Goal: Task Accomplishment & Management: Manage account settings

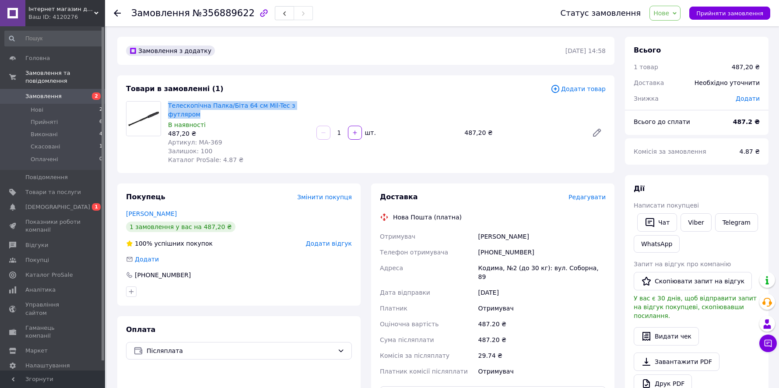
drag, startPoint x: 214, startPoint y: 114, endPoint x: 167, endPoint y: 109, distance: 47.1
click at [167, 109] on div "Телескопічна Палка/Біта 64 см Mil-Tec з футляром В наявності 487,20 ₴ Артикул: …" at bounding box center [239, 132] width 148 height 67
copy link "Телескопічна Палка/Біта 64 см Mil-Tec з футляром"
drag, startPoint x: 492, startPoint y: 131, endPoint x: 459, endPoint y: 131, distance: 33.3
click at [459, 131] on div "Телескопічна Палка/Біта 64 см Mil-Tec з футляром В наявності 487,20 ₴ Артикул: …" at bounding box center [387, 132] width 445 height 67
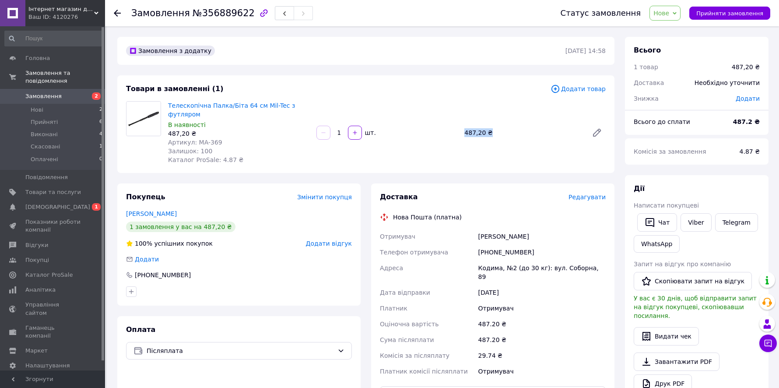
copy div "шт. 487,20 ₴"
click at [151, 211] on link "[PERSON_NAME]" at bounding box center [151, 213] width 51 height 7
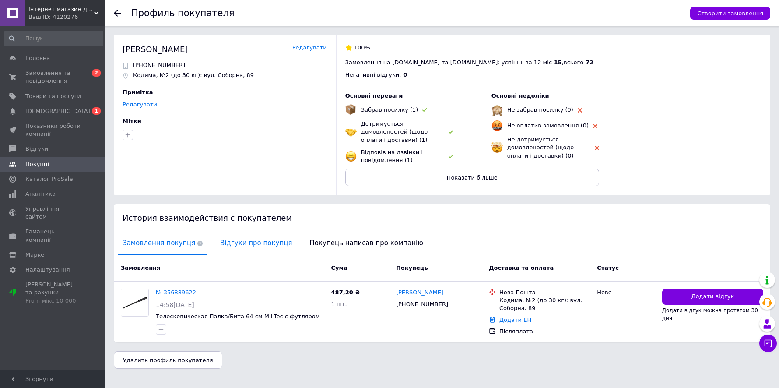
click at [245, 233] on span "Відгуки про покупця" at bounding box center [256, 243] width 81 height 22
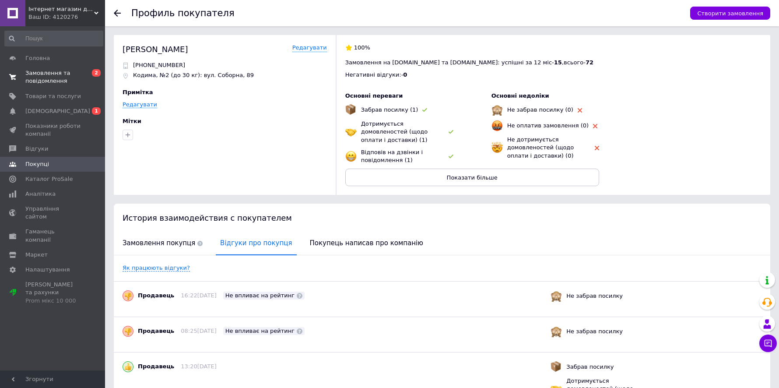
click at [67, 69] on link "Замовлення та повідомлення 0 2" at bounding box center [54, 77] width 108 height 23
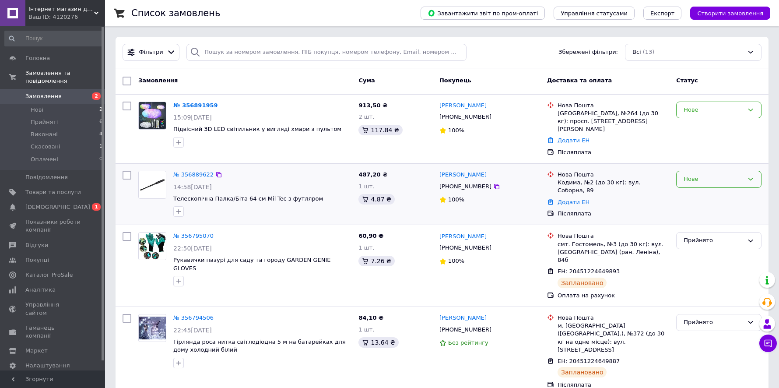
click at [696, 176] on div "Нове" at bounding box center [718, 179] width 85 height 17
click at [697, 190] on li "Прийнято" at bounding box center [719, 198] width 84 height 16
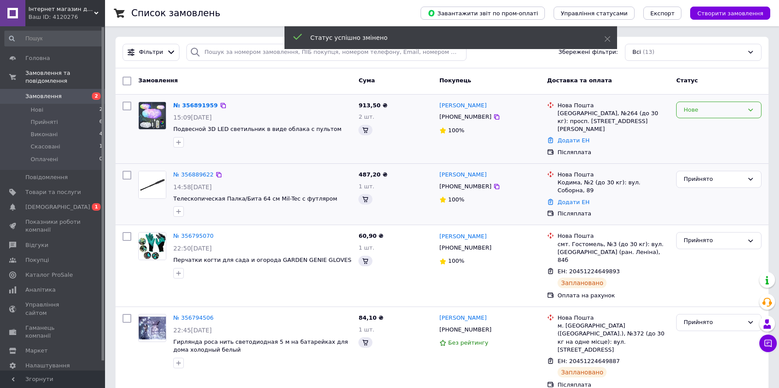
click at [687, 106] on div "Нове" at bounding box center [714, 110] width 60 height 9
click at [688, 126] on li "Прийнято" at bounding box center [719, 128] width 84 height 16
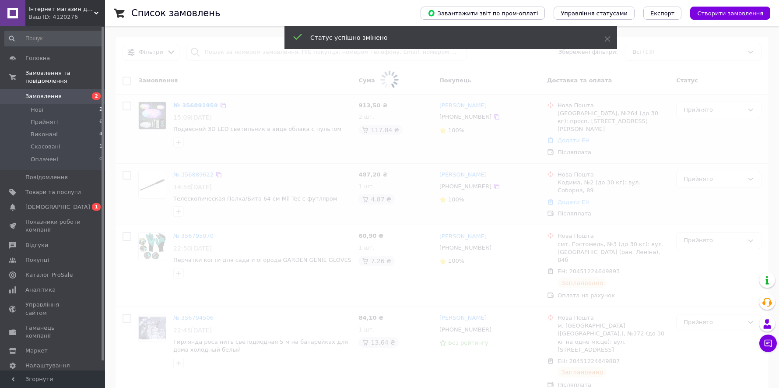
click at [201, 102] on span at bounding box center [389, 79] width 779 height 159
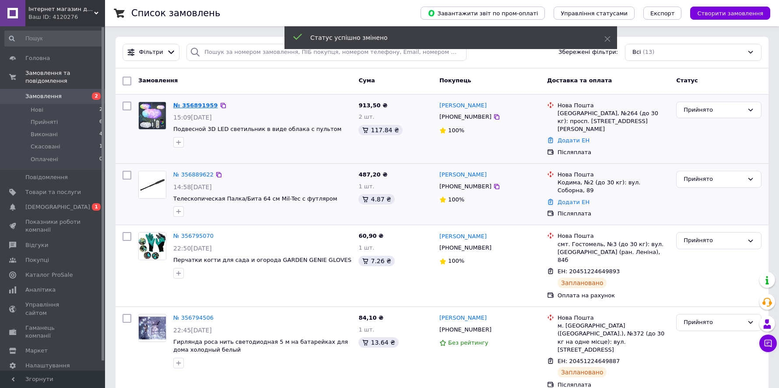
click at [194, 104] on link "№ 356891959" at bounding box center [195, 105] width 45 height 7
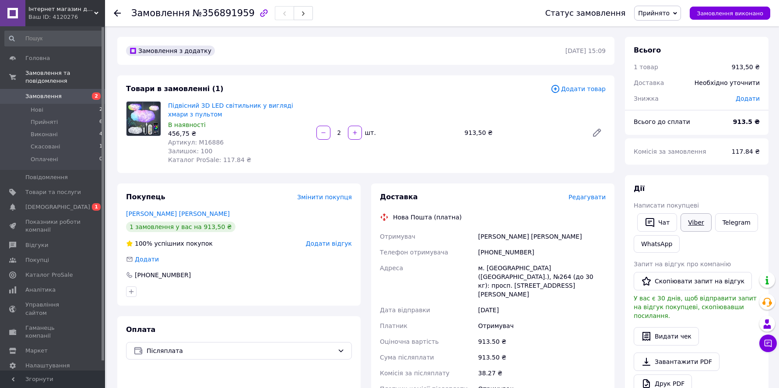
click at [696, 220] on link "Viber" at bounding box center [696, 222] width 31 height 18
click at [721, 214] on link "Telegram" at bounding box center [736, 222] width 43 height 18
drag, startPoint x: 201, startPoint y: 113, endPoint x: 168, endPoint y: 107, distance: 33.4
click at [168, 107] on span "Підвісний 3D LED світильник у вигляді хмари з пультом" at bounding box center [238, 110] width 141 height 18
copy link "Підвісний 3D LED світильник у вигляді хмари з пультом"
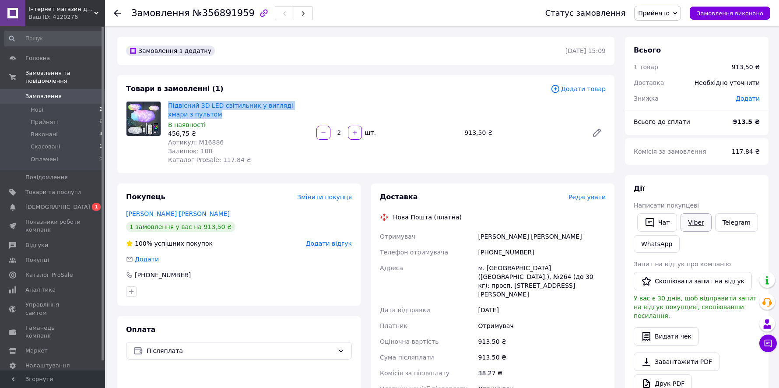
click at [695, 227] on link "Viber" at bounding box center [696, 222] width 31 height 18
click at [696, 228] on link "Viber" at bounding box center [696, 222] width 31 height 18
copy link "Підвісний 3D LED світильник у вигляді хмари з пультом"
click at [458, 135] on div "2   шт." at bounding box center [387, 133] width 143 height 14
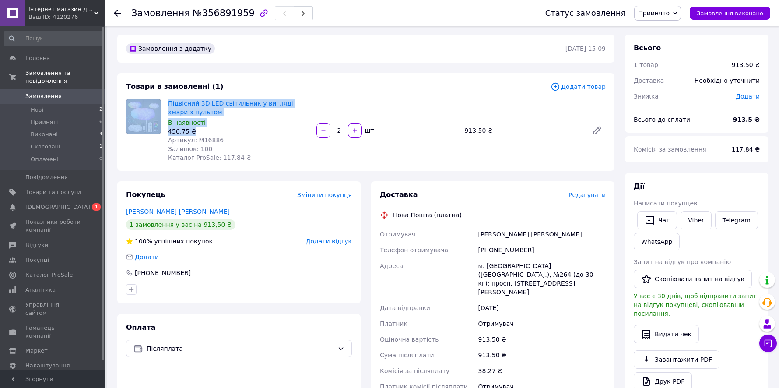
drag, startPoint x: 191, startPoint y: 130, endPoint x: 159, endPoint y: 130, distance: 31.5
click at [159, 130] on div "Підвісний 3D LED світильник у вигляді хмари з пультом В наявності 456,75 ₴ Арти…" at bounding box center [366, 130] width 487 height 63
click at [159, 130] on img at bounding box center [144, 116] width 34 height 34
click at [169, 130] on div "456,75 ₴" at bounding box center [238, 131] width 141 height 9
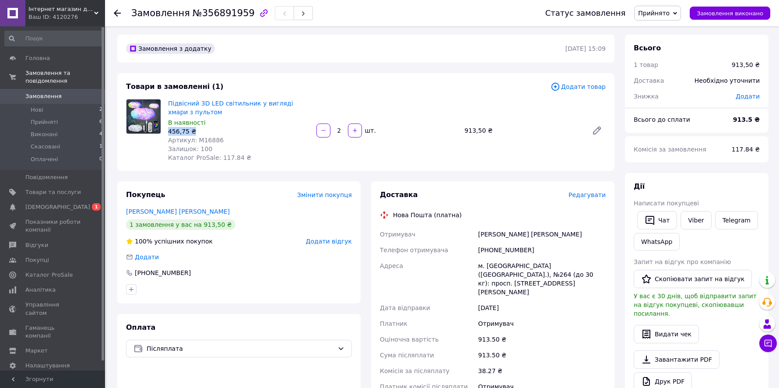
drag, startPoint x: 167, startPoint y: 131, endPoint x: 214, endPoint y: 130, distance: 46.4
click at [214, 130] on div "Підвісний 3D LED світильник у вигляді хмари з пультом В наявності 456,75 ₴ Арти…" at bounding box center [239, 130] width 148 height 67
copy div "456,75 ₴"
drag, startPoint x: 491, startPoint y: 130, endPoint x: 466, endPoint y: 130, distance: 25.0
click at [466, 130] on div "913,50 ₴" at bounding box center [523, 130] width 124 height 12
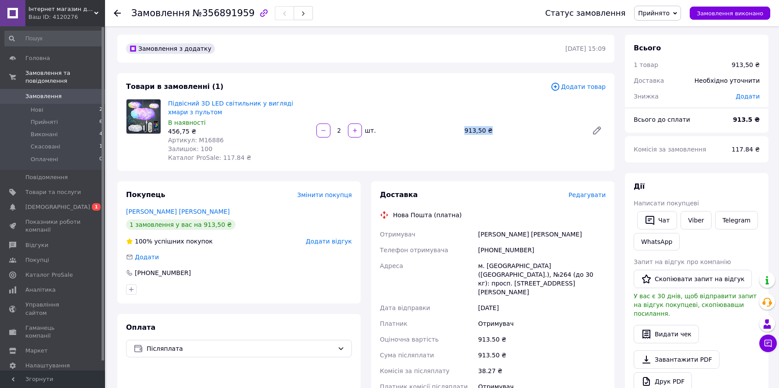
copy div "913,50 ₴"
click at [51, 102] on link "Замовлення 0" at bounding box center [54, 96] width 108 height 15
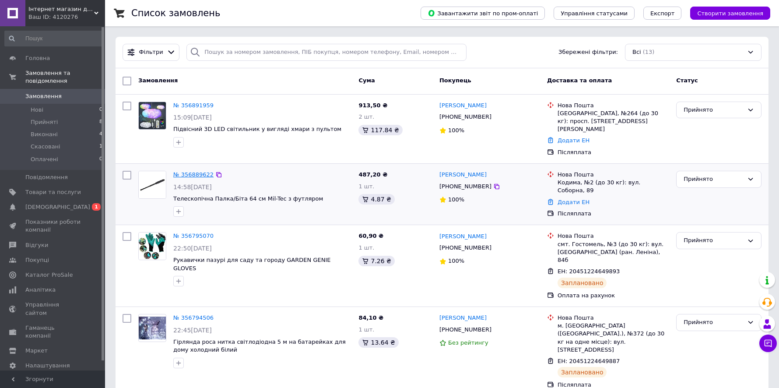
click at [193, 171] on link "№ 356889622" at bounding box center [193, 174] width 40 height 7
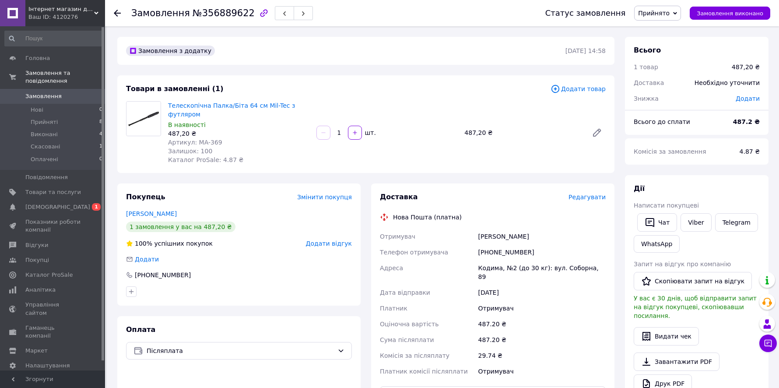
click at [215, 141] on span "Артикул: MA-369" at bounding box center [195, 142] width 54 height 7
click at [221, 141] on div "Артикул: MA-369" at bounding box center [238, 142] width 141 height 9
drag, startPoint x: 226, startPoint y: 141, endPoint x: 197, endPoint y: 141, distance: 28.5
click at [197, 141] on div "Артикул: MA-369" at bounding box center [238, 142] width 141 height 9
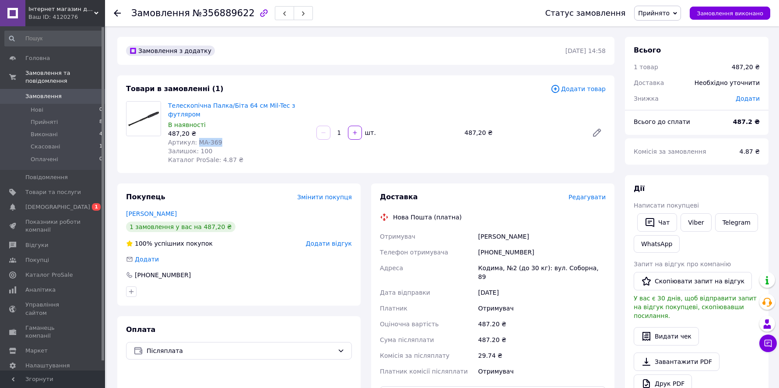
copy span "MA-369"
drag, startPoint x: 525, startPoint y: 236, endPoint x: 479, endPoint y: 236, distance: 46.4
click at [479, 236] on div "[PERSON_NAME]" at bounding box center [542, 237] width 131 height 16
copy div "[PERSON_NAME]"
click at [510, 248] on div "[PHONE_NUMBER]" at bounding box center [542, 252] width 131 height 16
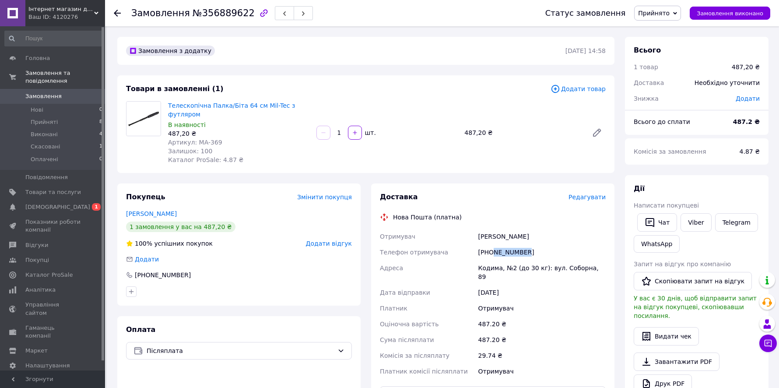
drag, startPoint x: 494, startPoint y: 251, endPoint x: 556, endPoint y: 251, distance: 61.7
click at [556, 251] on div "[PHONE_NUMBER]" at bounding box center [542, 252] width 131 height 16
copy div "683399637"
click at [488, 267] on div "Кодима, №2 (до 30 кг): вул. Соборна, 89" at bounding box center [542, 272] width 131 height 25
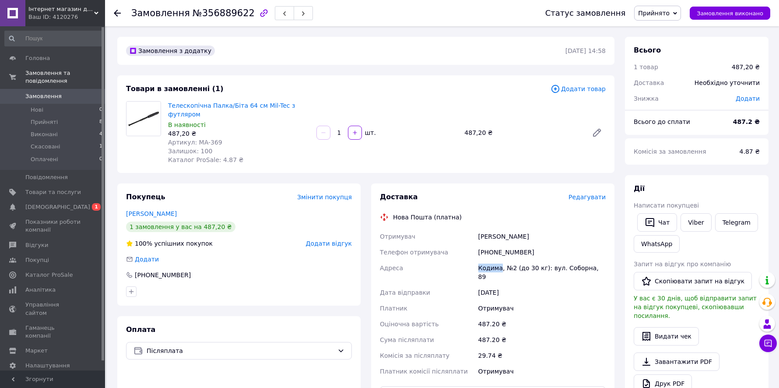
copy div "Кодима"
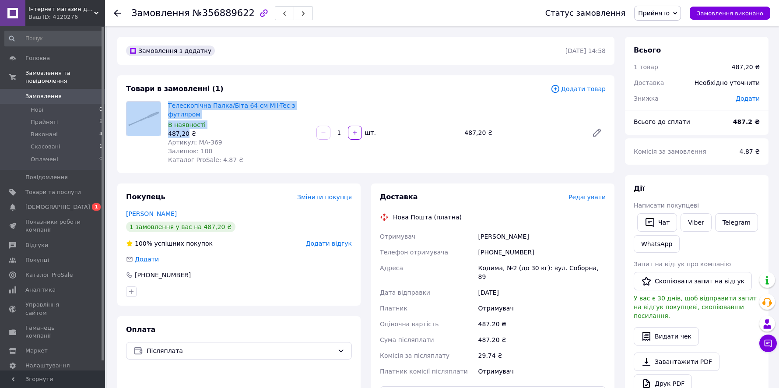
drag, startPoint x: 186, startPoint y: 134, endPoint x: 155, endPoint y: 134, distance: 31.1
click at [155, 134] on div "Телескопічна Палка/Біта 64 см Mil-Tec з футляром В наявності 487,20 ₴ Артикул: …" at bounding box center [366, 132] width 487 height 63
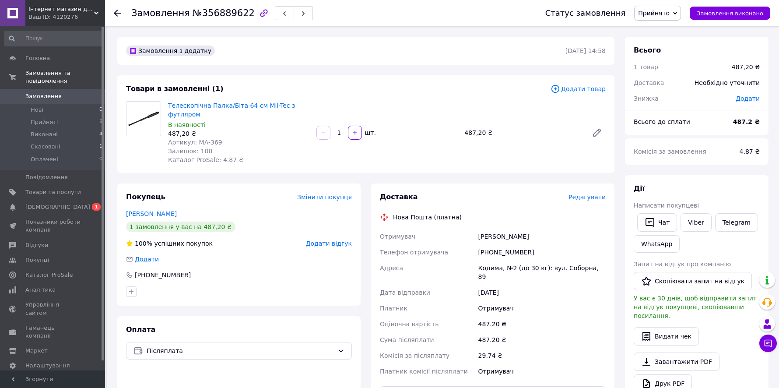
click at [177, 134] on div "487,20 ₴" at bounding box center [238, 133] width 141 height 9
drag, startPoint x: 186, startPoint y: 134, endPoint x: 170, endPoint y: 134, distance: 15.8
click at [170, 134] on div "487,20 ₴" at bounding box center [238, 133] width 141 height 9
copy div "487,20"
drag, startPoint x: 513, startPoint y: 252, endPoint x: 536, endPoint y: 253, distance: 23.2
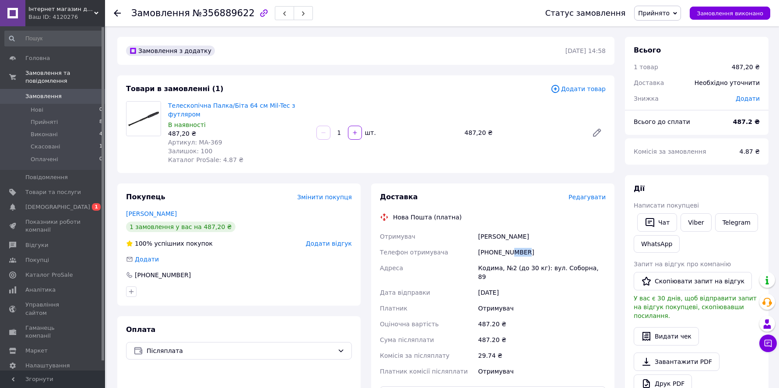
click at [536, 253] on div "[PHONE_NUMBER]" at bounding box center [542, 252] width 131 height 16
click at [65, 96] on span "Замовлення" at bounding box center [53, 96] width 56 height 8
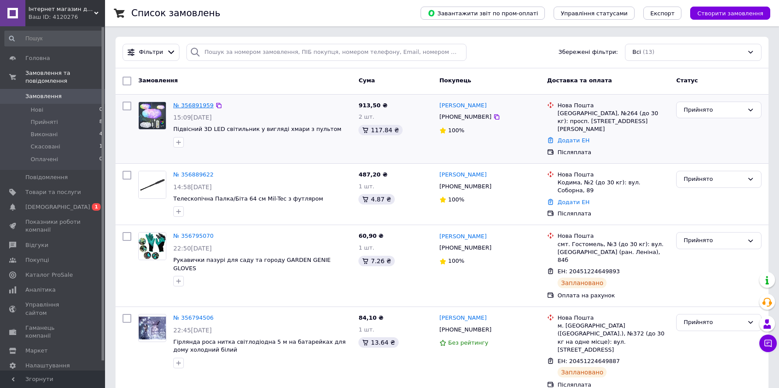
click at [198, 102] on link "№ 356891959" at bounding box center [193, 105] width 40 height 7
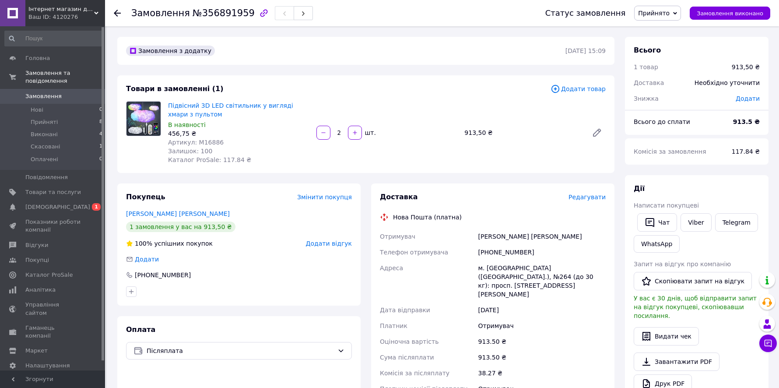
click at [216, 142] on span "Артикул: M16886" at bounding box center [196, 142] width 56 height 7
copy span "M16886"
click at [489, 226] on div "Доставка Редагувати Нова Пошта (платна) Отримувач [PERSON_NAME] [PERSON_NAME] Т…" at bounding box center [493, 336] width 226 height 289
drag, startPoint x: 479, startPoint y: 235, endPoint x: 550, endPoint y: 235, distance: 71.4
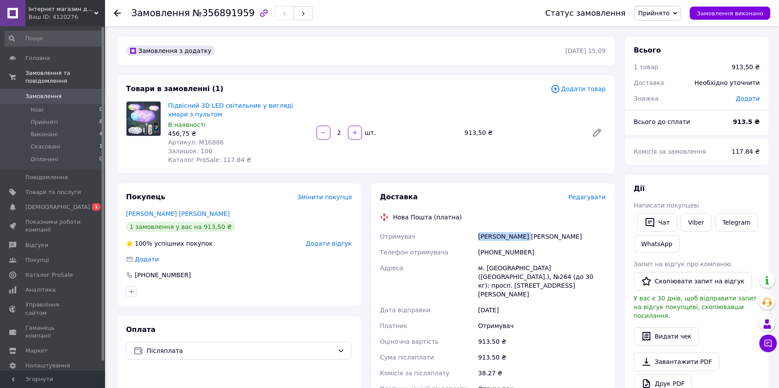
click at [550, 235] on div "[PERSON_NAME] [PERSON_NAME]" at bounding box center [542, 237] width 131 height 16
click at [513, 253] on div "[PHONE_NUMBER]" at bounding box center [542, 252] width 131 height 16
drag, startPoint x: 494, startPoint y: 253, endPoint x: 552, endPoint y: 253, distance: 58.2
click at [552, 253] on div "[PHONE_NUMBER]" at bounding box center [542, 252] width 131 height 16
click at [570, 278] on div "м. [GEOGRAPHIC_DATA] ([GEOGRAPHIC_DATA].), №264 (до 30 кг): просп. [STREET_ADDR…" at bounding box center [542, 281] width 131 height 42
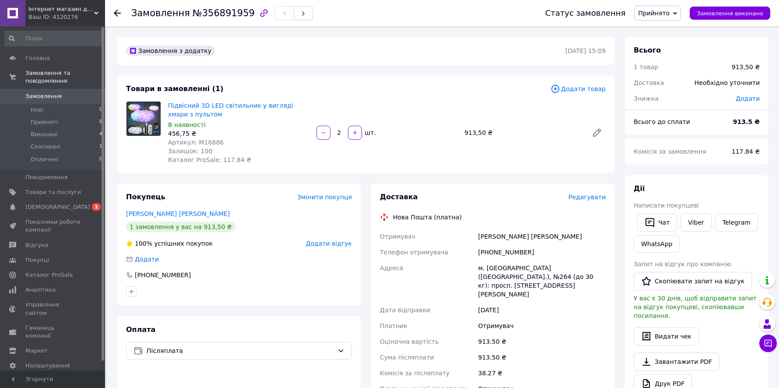
click at [562, 267] on div "м. [GEOGRAPHIC_DATA] ([GEOGRAPHIC_DATA].), №264 (до 30 кг): просп. [STREET_ADDR…" at bounding box center [542, 281] width 131 height 42
click at [464, 268] on div "Адреса" at bounding box center [427, 281] width 99 height 42
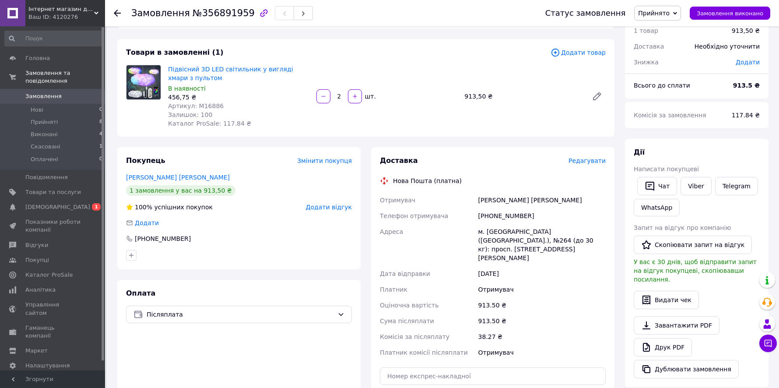
scroll to position [25, 0]
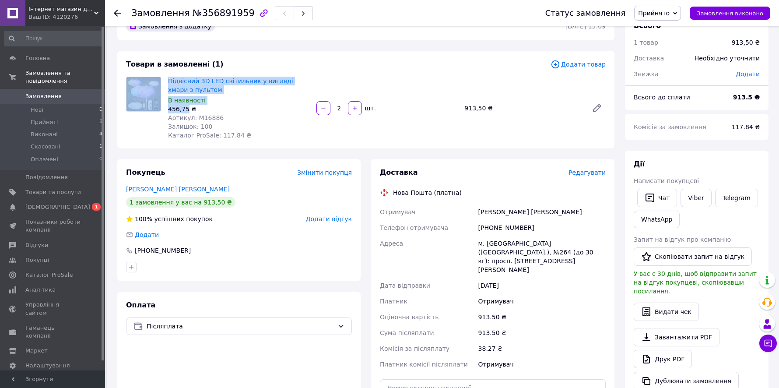
drag, startPoint x: 188, startPoint y: 110, endPoint x: 155, endPoint y: 110, distance: 32.8
click at [155, 110] on div "Підвісний 3D LED світильник у вигляді хмари з пультом В наявності 456,75 ₴ Арти…" at bounding box center [366, 108] width 487 height 63
click at [181, 108] on div "456,75 ₴" at bounding box center [238, 109] width 141 height 9
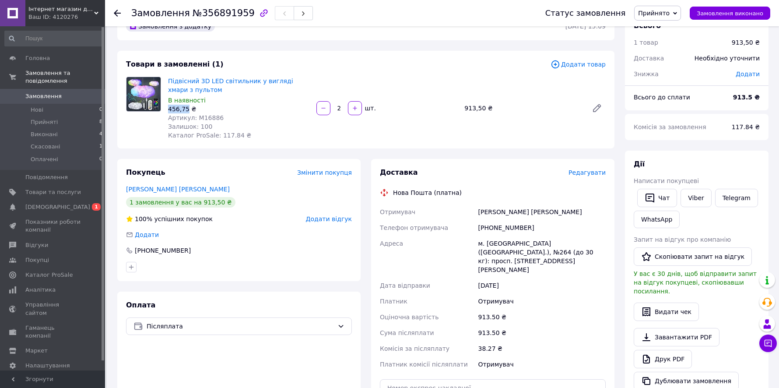
drag, startPoint x: 188, startPoint y: 108, endPoint x: 167, endPoint y: 108, distance: 21.0
click at [167, 108] on div "Підвісний 3D LED світильник у вигляді хмари з пультом В наявності 456,75 ₴ Арти…" at bounding box center [239, 108] width 148 height 67
click at [517, 110] on div "913,50 ₴" at bounding box center [523, 108] width 124 height 12
drag, startPoint x: 484, startPoint y: 108, endPoint x: 464, endPoint y: 108, distance: 20.1
click at [464, 108] on div "913,50 ₴" at bounding box center [523, 108] width 124 height 12
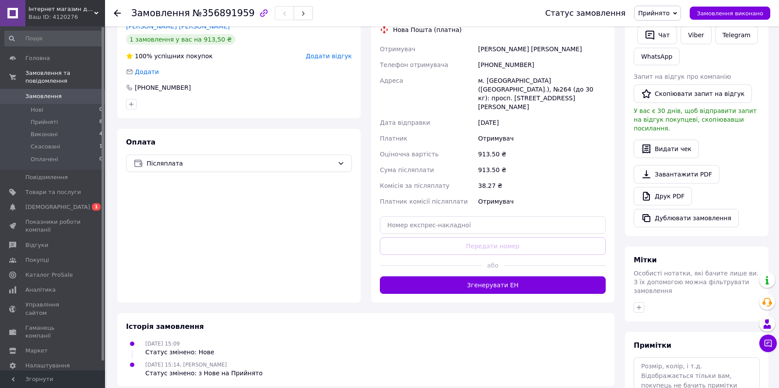
scroll to position [0, 0]
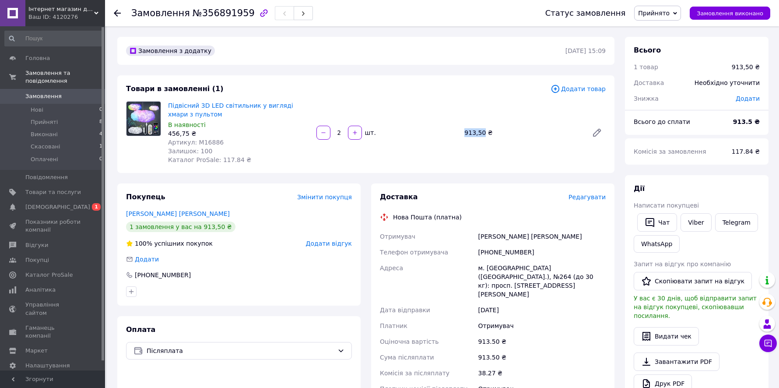
click at [69, 92] on span "Замовлення" at bounding box center [53, 96] width 56 height 8
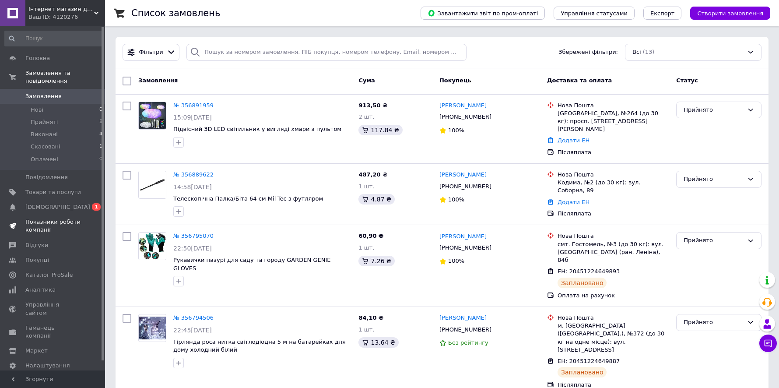
click at [61, 226] on span "Показники роботи компанії" at bounding box center [53, 226] width 56 height 16
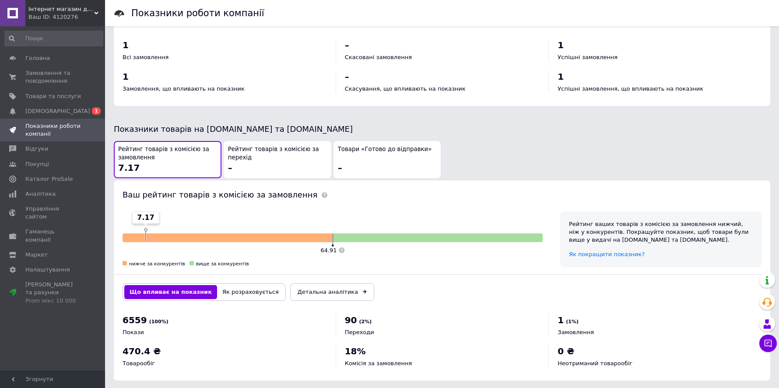
scroll to position [13, 0]
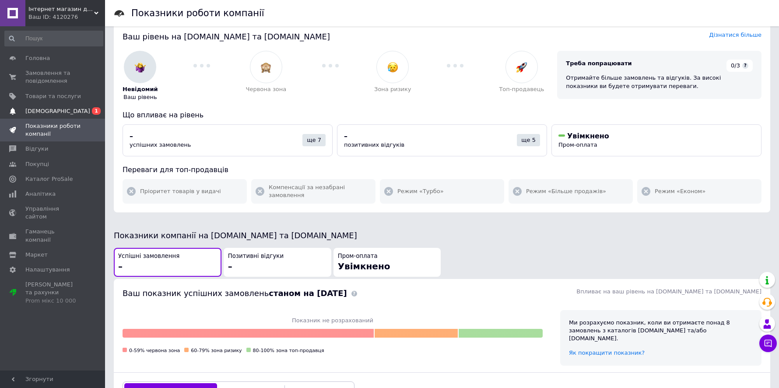
click at [67, 113] on span "[DEMOGRAPHIC_DATA]" at bounding box center [53, 111] width 56 height 8
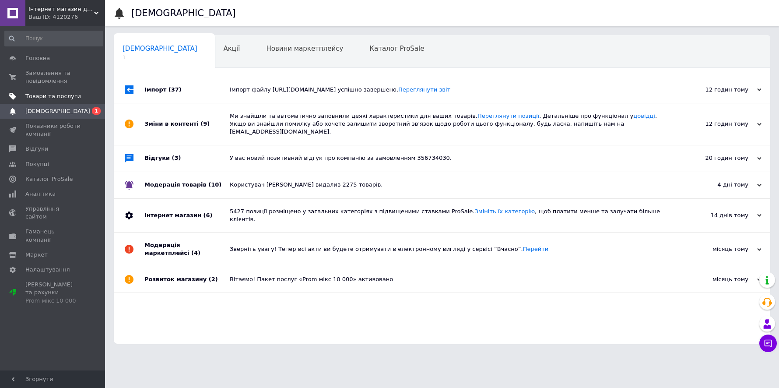
click at [73, 97] on span "Товари та послуги" at bounding box center [53, 96] width 56 height 8
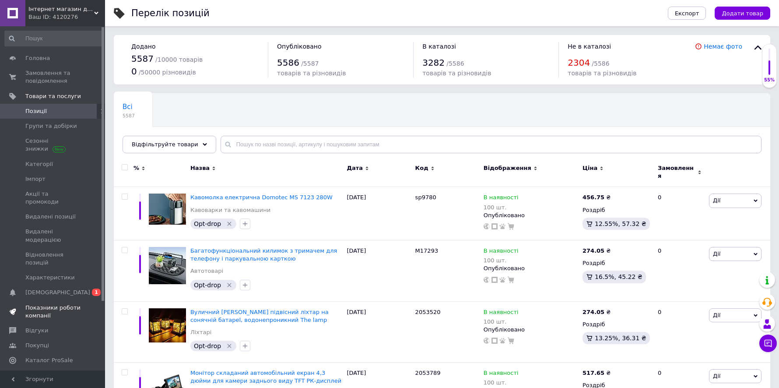
click at [59, 304] on span "Показники роботи компанії" at bounding box center [53, 312] width 56 height 16
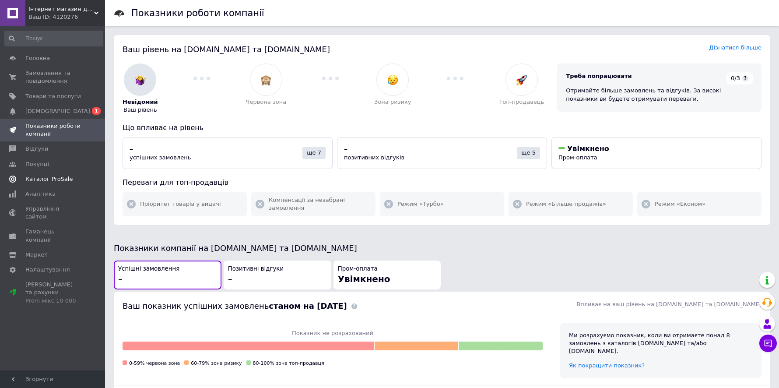
click at [54, 179] on span "Каталог ProSale" at bounding box center [48, 179] width 47 height 8
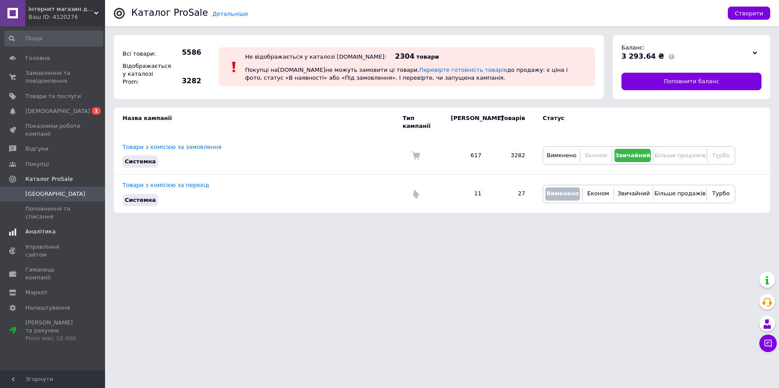
click at [55, 230] on span "Аналітика" at bounding box center [53, 232] width 56 height 8
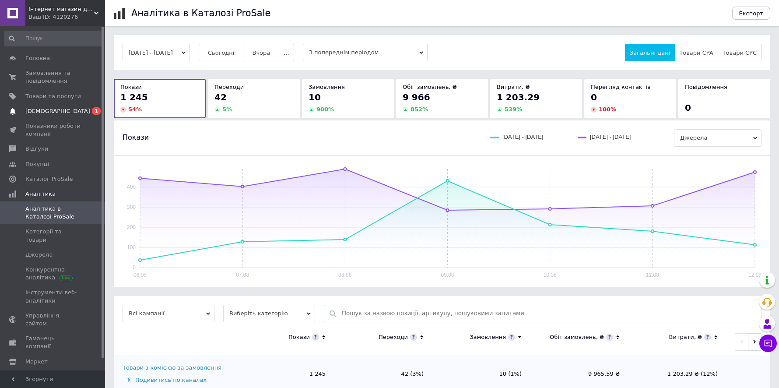
click at [64, 106] on link "Сповіщення 0 1" at bounding box center [54, 111] width 108 height 15
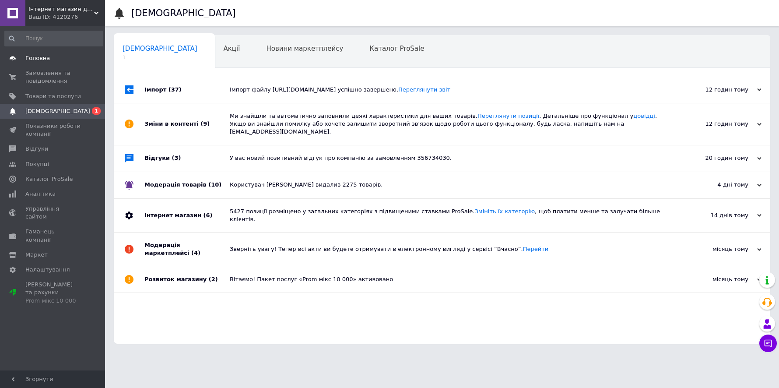
click at [60, 60] on span "Головна" at bounding box center [53, 58] width 56 height 8
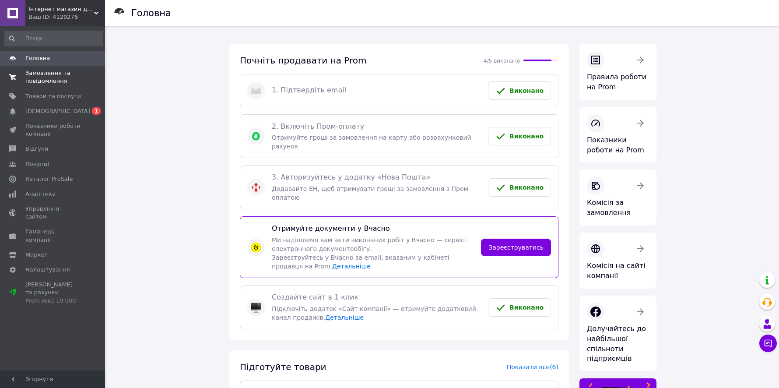
click at [42, 78] on span "Замовлення та повідомлення" at bounding box center [53, 77] width 56 height 16
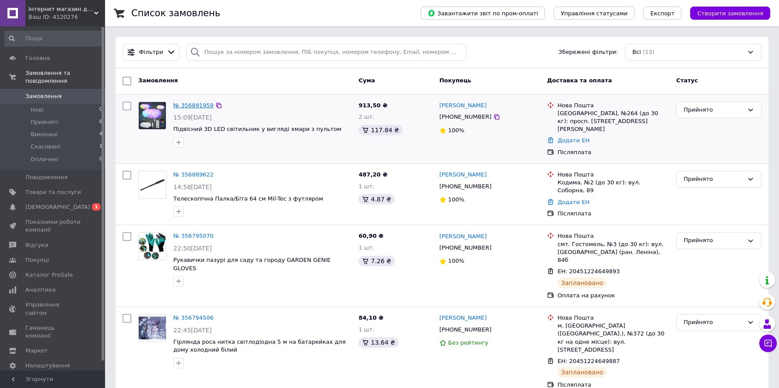
click at [189, 103] on link "№ 356891959" at bounding box center [193, 105] width 40 height 7
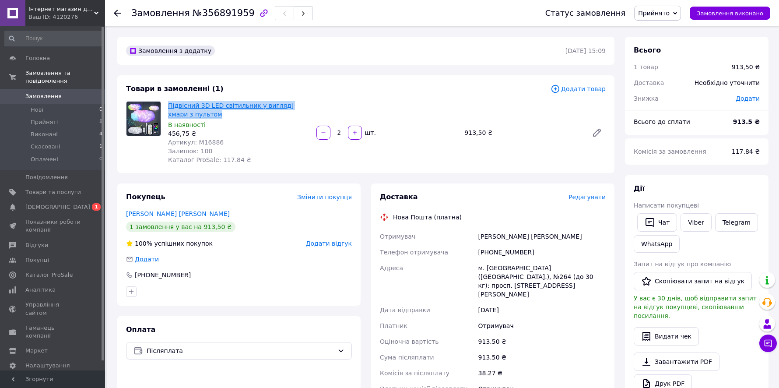
drag, startPoint x: 221, startPoint y: 111, endPoint x: 169, endPoint y: 106, distance: 52.4
click at [169, 106] on span "Підвісний 3D LED світильник у вигляді хмари з пультом" at bounding box center [238, 110] width 141 height 18
click at [195, 105] on link "Підвісний 3D LED світильник у вигляді хмари з пультом" at bounding box center [230, 110] width 125 height 16
click at [67, 211] on span "[DEMOGRAPHIC_DATA]" at bounding box center [53, 207] width 56 height 8
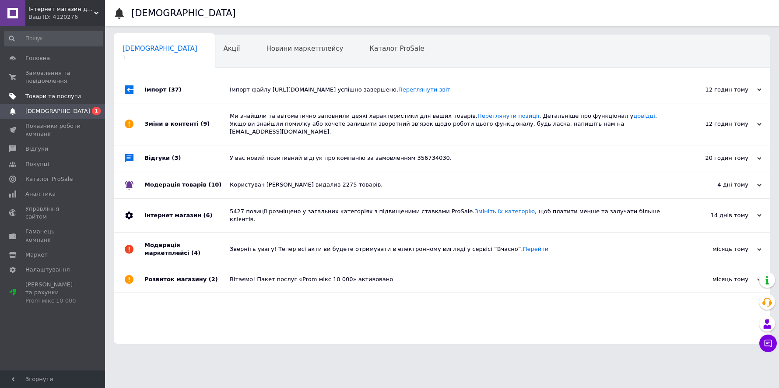
click at [53, 90] on link "Товари та послуги" at bounding box center [54, 96] width 108 height 15
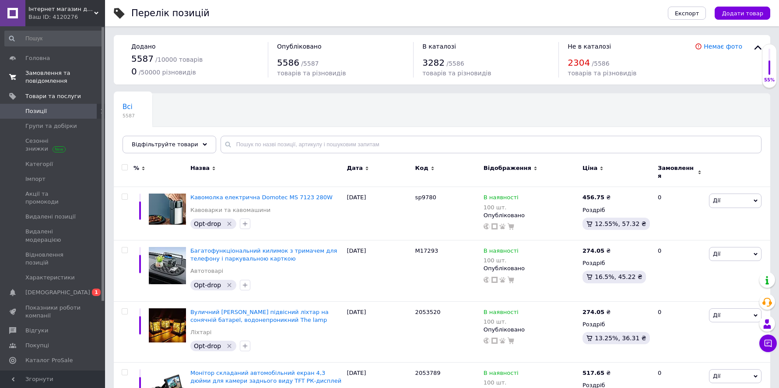
click at [58, 70] on span "Замовлення та повідомлення" at bounding box center [53, 77] width 56 height 16
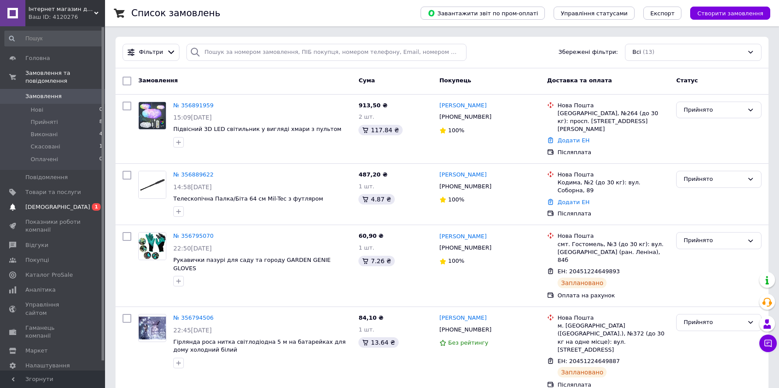
click at [58, 205] on span "[DEMOGRAPHIC_DATA]" at bounding box center [57, 207] width 65 height 8
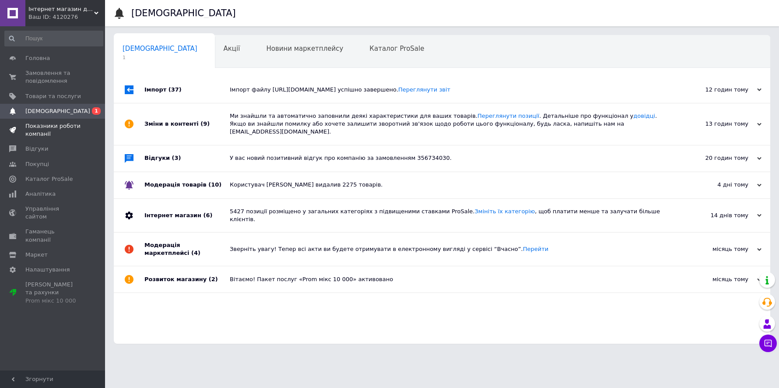
click at [60, 135] on span "Показники роботи компанії" at bounding box center [53, 130] width 56 height 16
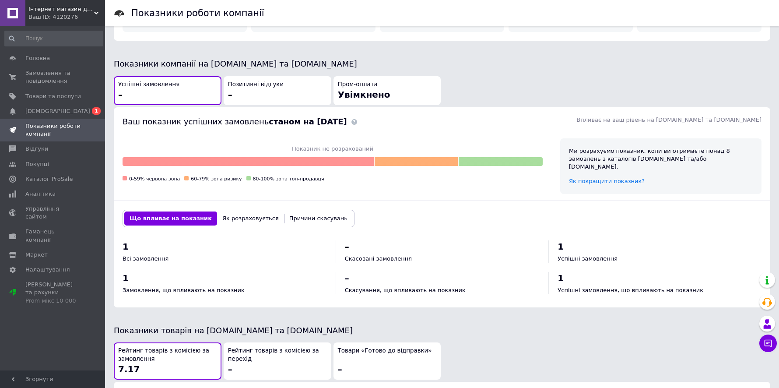
scroll to position [386, 0]
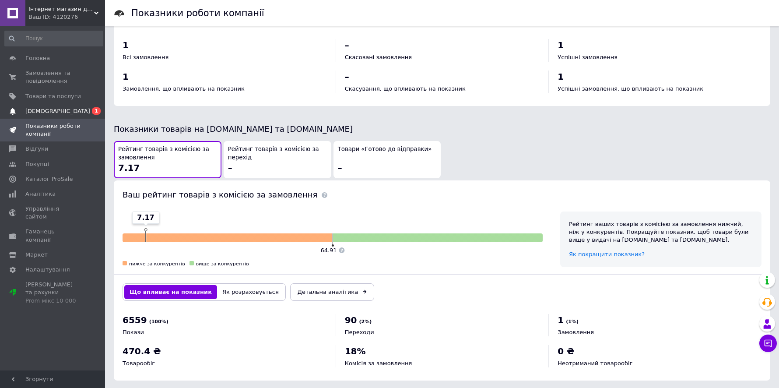
click at [46, 110] on span "[DEMOGRAPHIC_DATA]" at bounding box center [57, 111] width 65 height 8
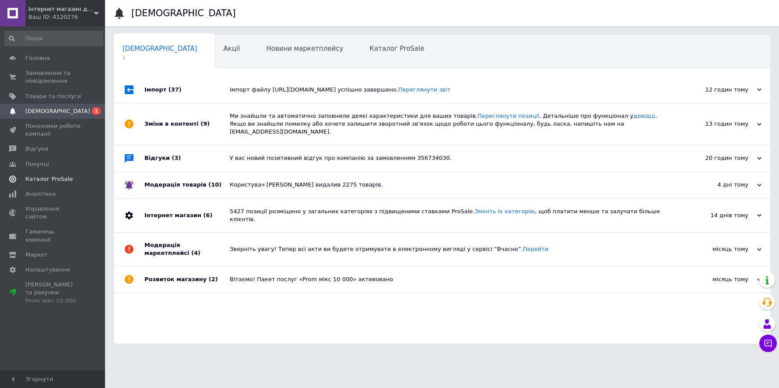
click at [46, 182] on span "Каталог ProSale" at bounding box center [48, 179] width 47 height 8
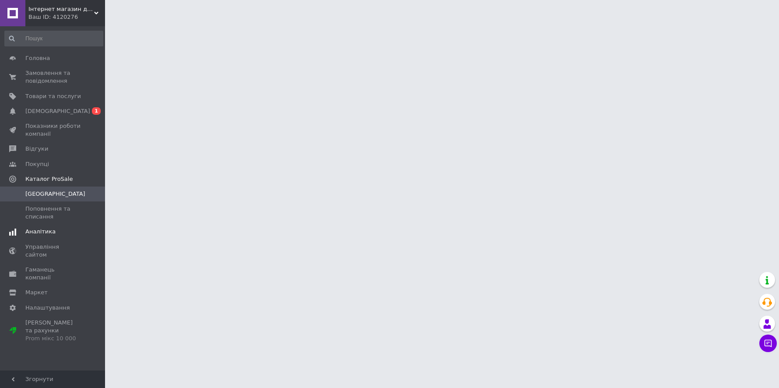
click at [47, 232] on span "Аналітика" at bounding box center [40, 232] width 30 height 8
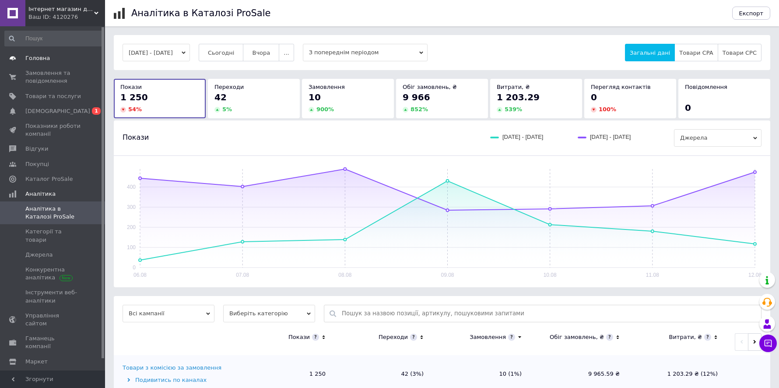
click at [39, 55] on span "Головна" at bounding box center [37, 58] width 25 height 8
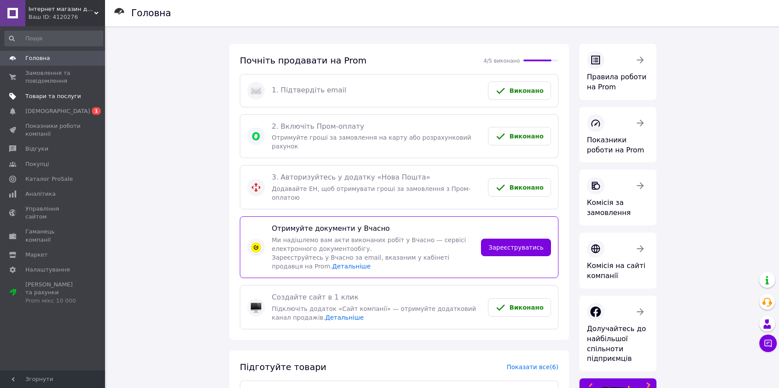
click at [54, 99] on span "Товари та послуги" at bounding box center [53, 96] width 56 height 8
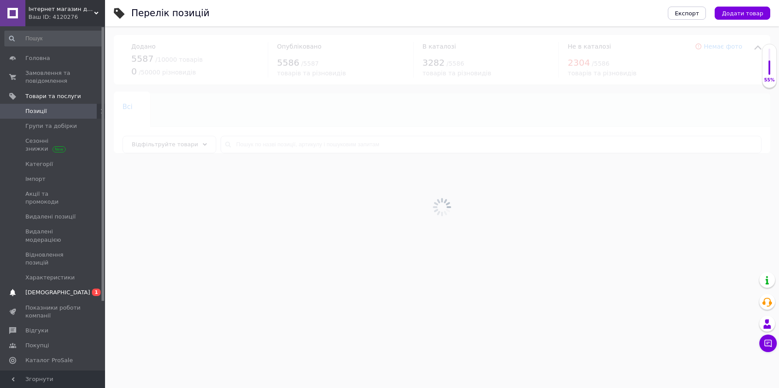
click at [60, 289] on span "[DEMOGRAPHIC_DATA]" at bounding box center [53, 293] width 56 height 8
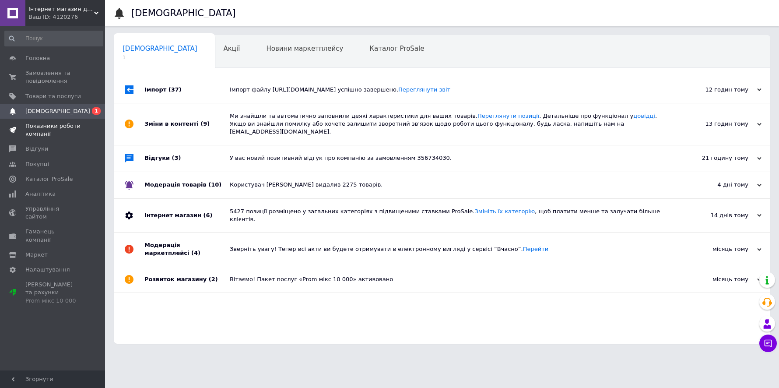
click at [18, 124] on span at bounding box center [12, 130] width 25 height 16
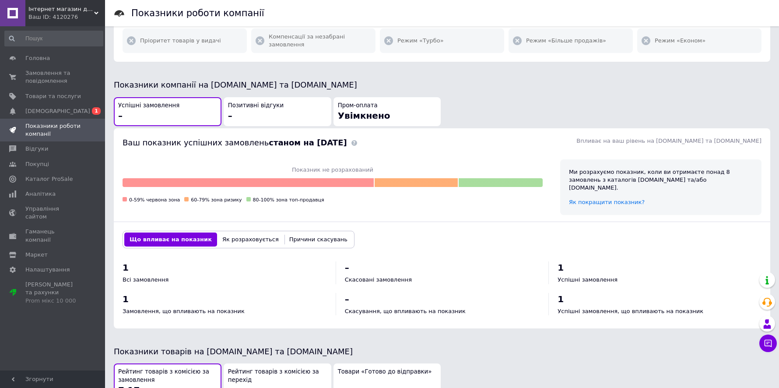
scroll to position [386, 0]
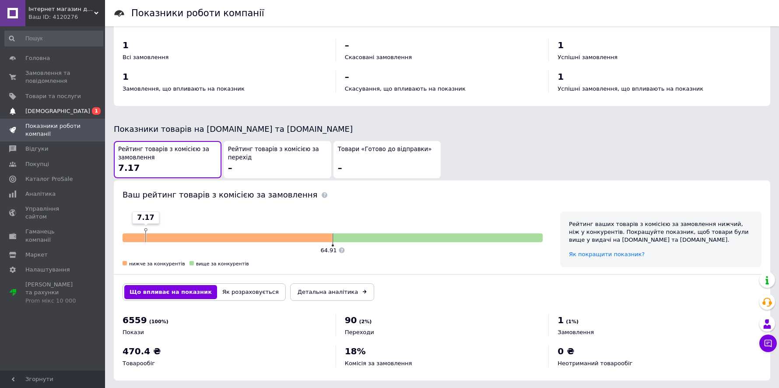
click at [39, 112] on span "[DEMOGRAPHIC_DATA]" at bounding box center [57, 111] width 65 height 8
